Goal: Navigation & Orientation: Go to known website

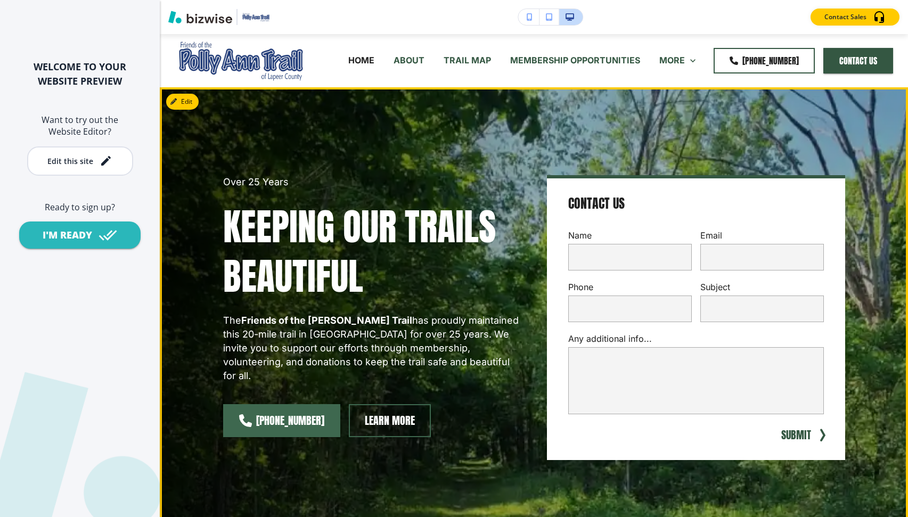
click at [266, 150] on div "Over 25 Years Keeping Our Trails Beautiful The Friends of the [PERSON_NAME] Tra…" at bounding box center [360, 305] width 324 height 310
